Goal: Understand process/instructions

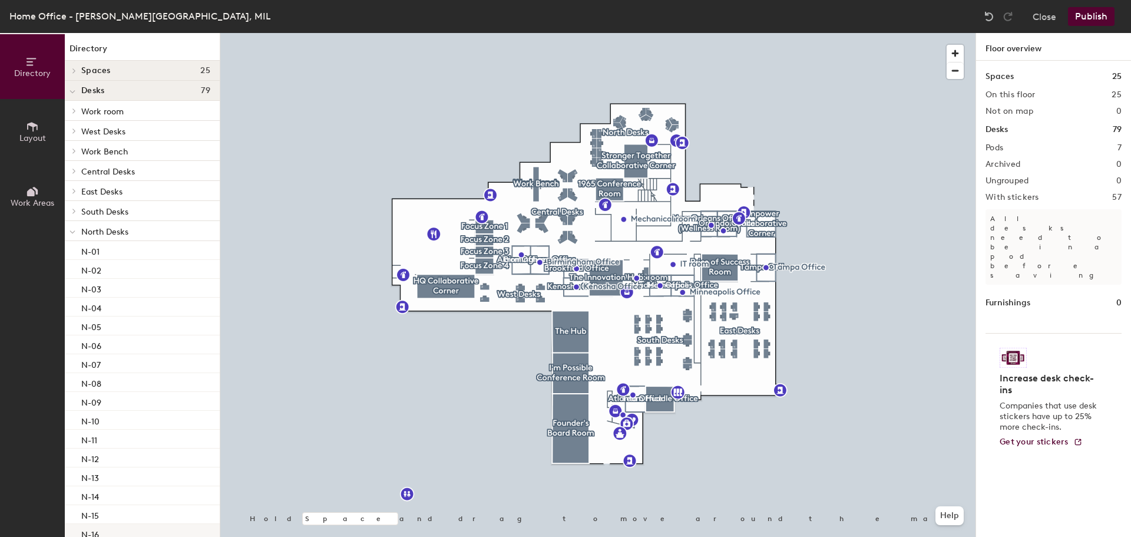
click at [97, 527] on p "N-16" at bounding box center [90, 533] width 18 height 14
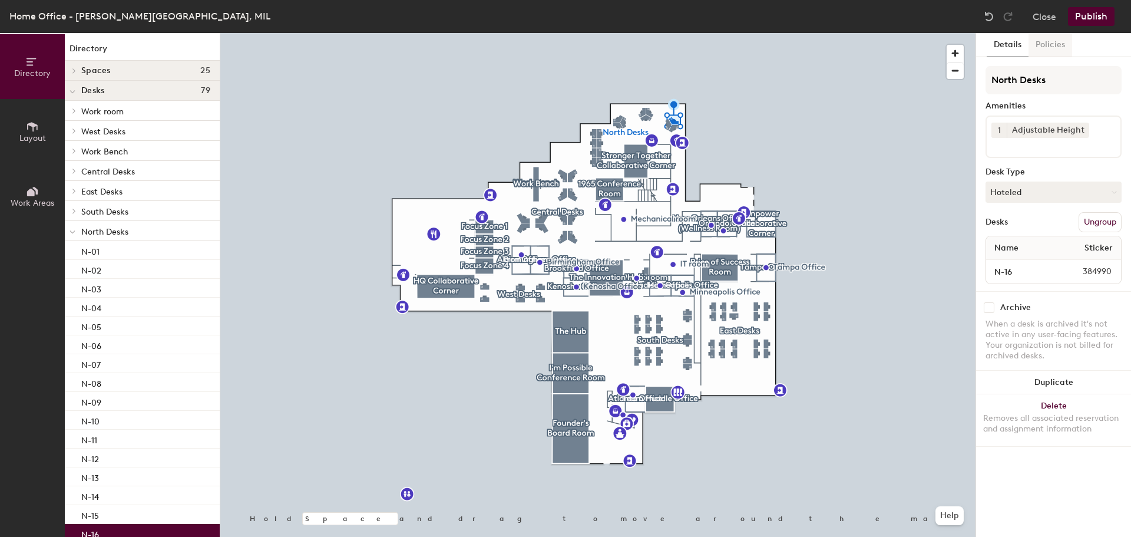
click at [1051, 45] on button "Policies" at bounding box center [1051, 45] width 44 height 24
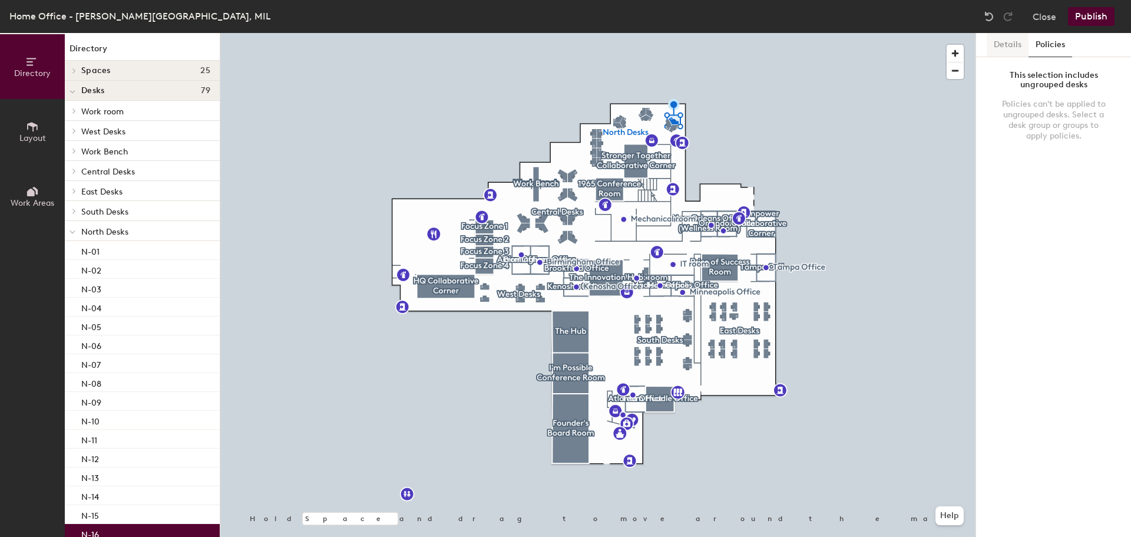
click at [1012, 47] on button "Details" at bounding box center [1008, 45] width 42 height 24
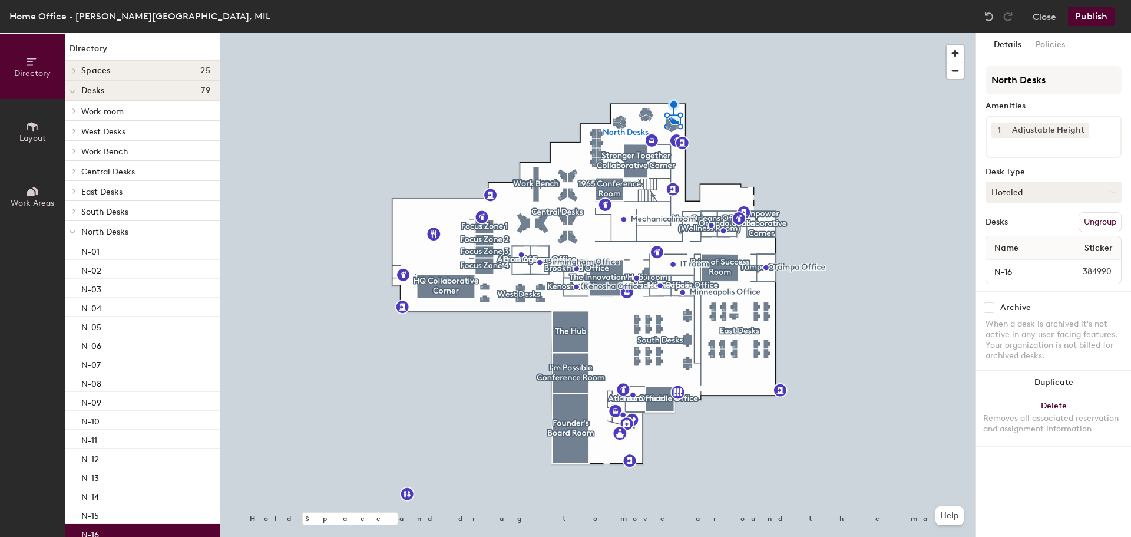
click at [1084, 196] on button "Hoteled" at bounding box center [1054, 191] width 136 height 21
click at [1046, 16] on button "Close" at bounding box center [1045, 16] width 24 height 19
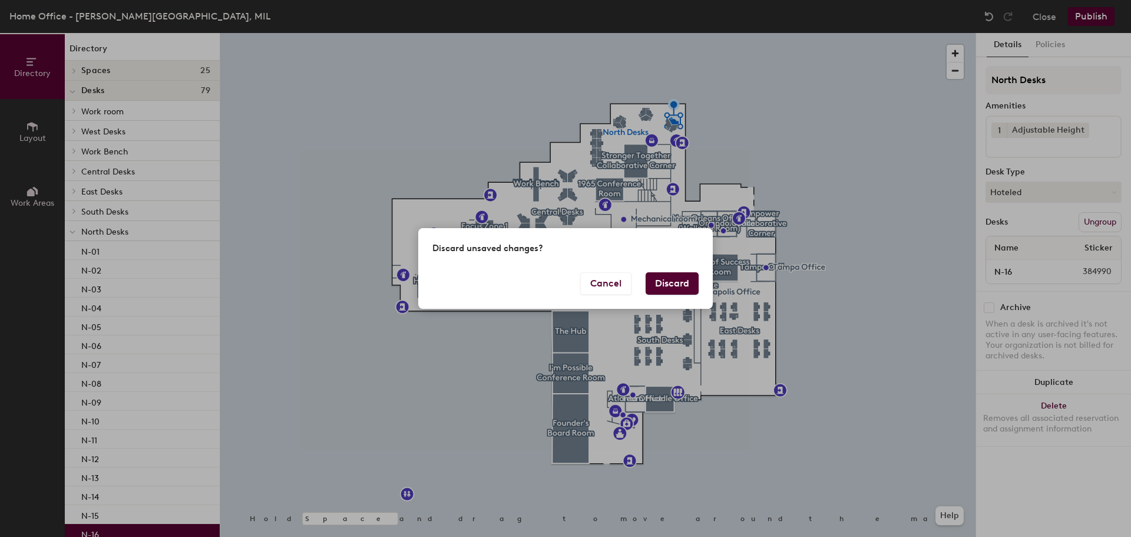
click at [696, 288] on button "Discard" at bounding box center [672, 283] width 53 height 22
